Goal: Transaction & Acquisition: Subscribe to service/newsletter

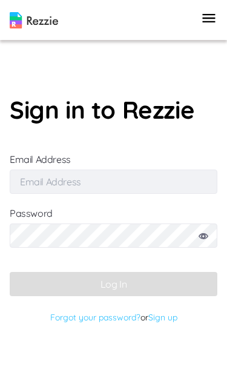
type input "[EMAIL_ADDRESS][DOMAIN_NAME]"
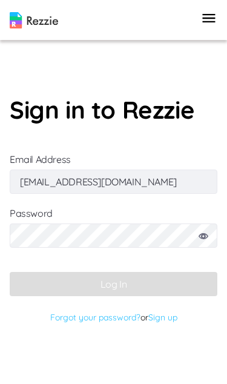
click at [113, 296] on button "Log In" at bounding box center [114, 284] width 208 height 24
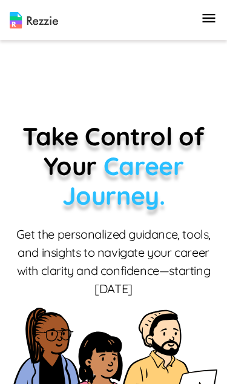
click at [214, 20] on icon "button" at bounding box center [208, 18] width 17 height 17
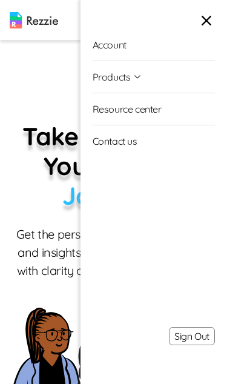
click at [175, 76] on li "Products Resume & Cover Letter Builder AI Resume Review" at bounding box center [154, 77] width 122 height 32
click at [140, 83] on button "Products" at bounding box center [118, 76] width 50 height 31
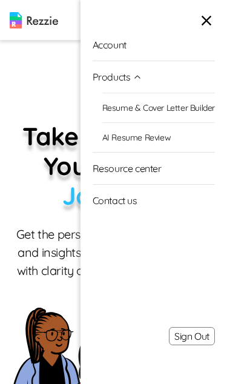
click at [182, 143] on link "AI Resume Review" at bounding box center [158, 137] width 113 height 30
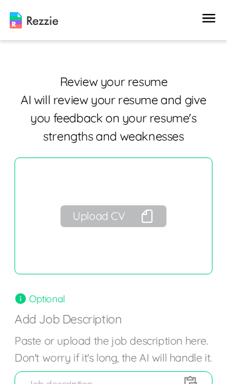
click at [139, 220] on button "Upload CV" at bounding box center [113, 216] width 105 height 22
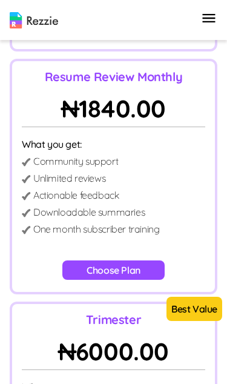
scroll to position [339, 0]
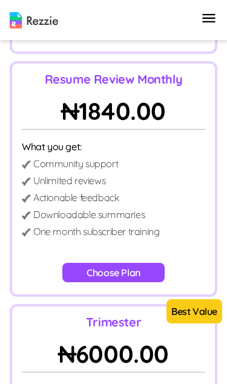
click at [117, 270] on button "Choose Plan" at bounding box center [113, 272] width 102 height 19
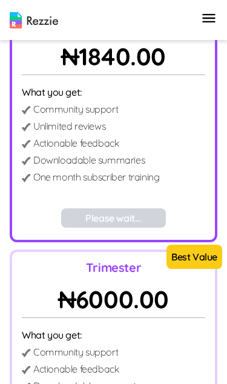
scroll to position [390, 0]
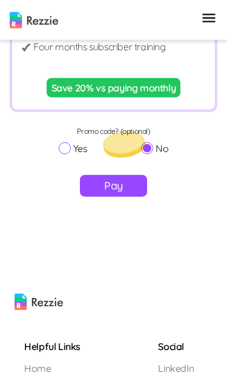
click at [79, 148] on label "Yes" at bounding box center [73, 148] width 29 height 15
click at [71, 148] on input "Yes" at bounding box center [65, 148] width 12 height 12
radio input "true"
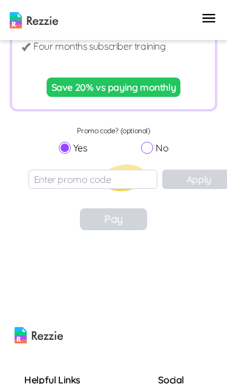
click at [148, 148] on input "No" at bounding box center [147, 148] width 12 height 12
radio input "true"
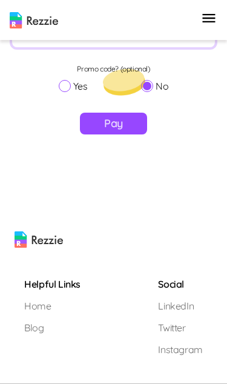
scroll to position [874, 0]
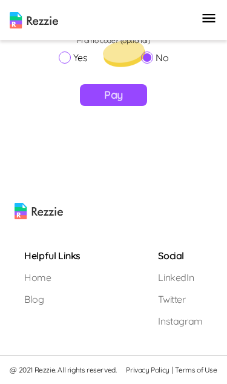
click at [148, 58] on input "No" at bounding box center [147, 57] width 12 height 12
click at [123, 94] on button "Pay" at bounding box center [113, 95] width 67 height 22
